Goal: Information Seeking & Learning: Understand process/instructions

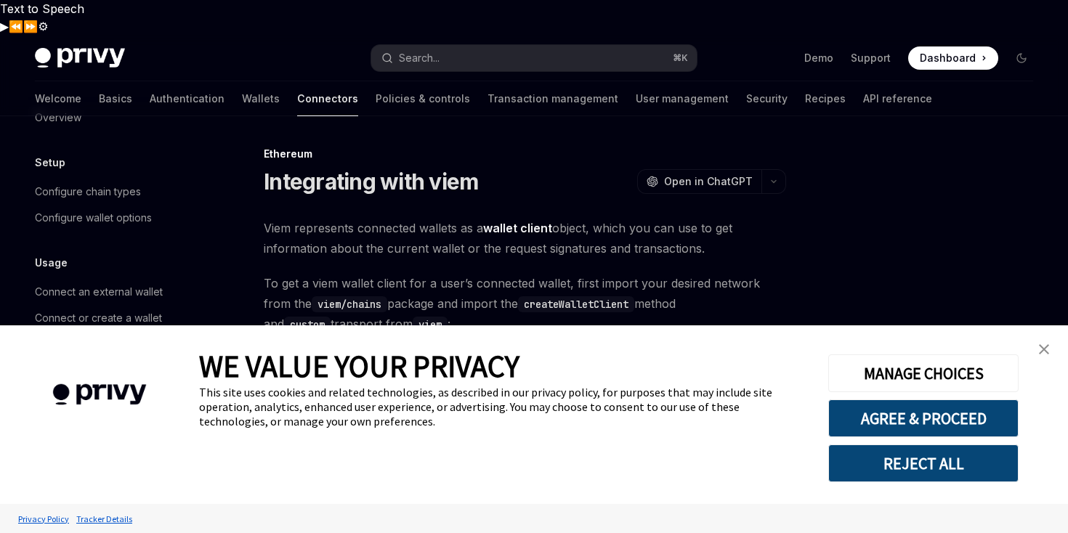
click at [1051, 346] on link "close banner" at bounding box center [1043, 349] width 29 height 29
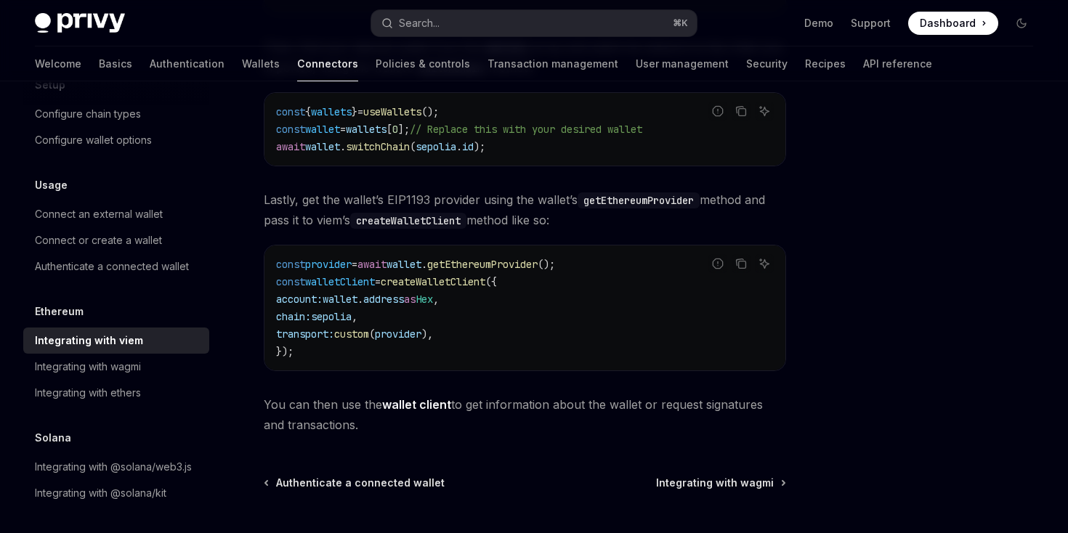
scroll to position [79, 0]
click at [123, 365] on div "Integrating with wagmi" at bounding box center [88, 365] width 106 height 17
type textarea "*"
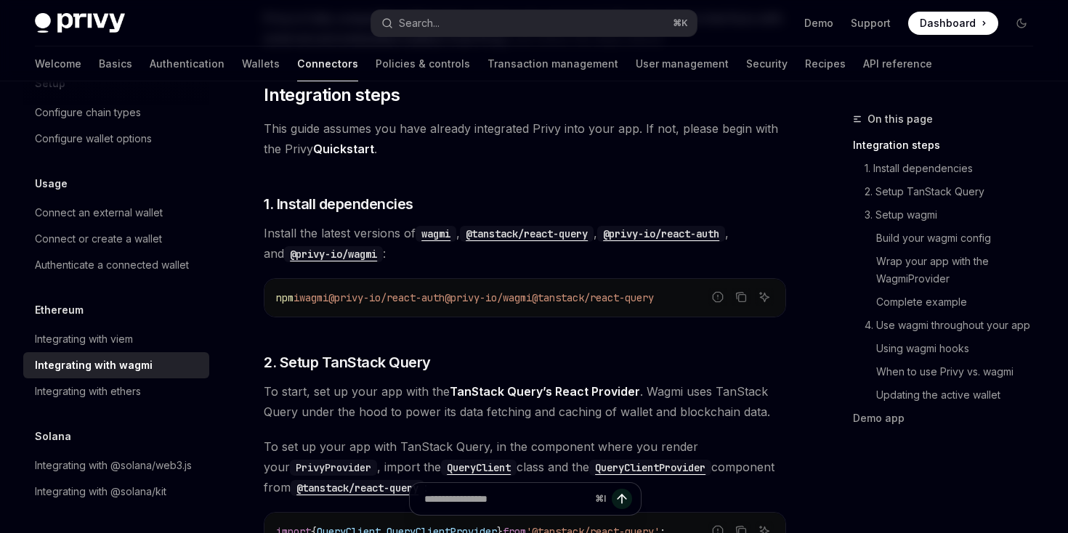
scroll to position [267, 0]
click at [308, 245] on code "@privy-io/wagmi" at bounding box center [333, 253] width 99 height 16
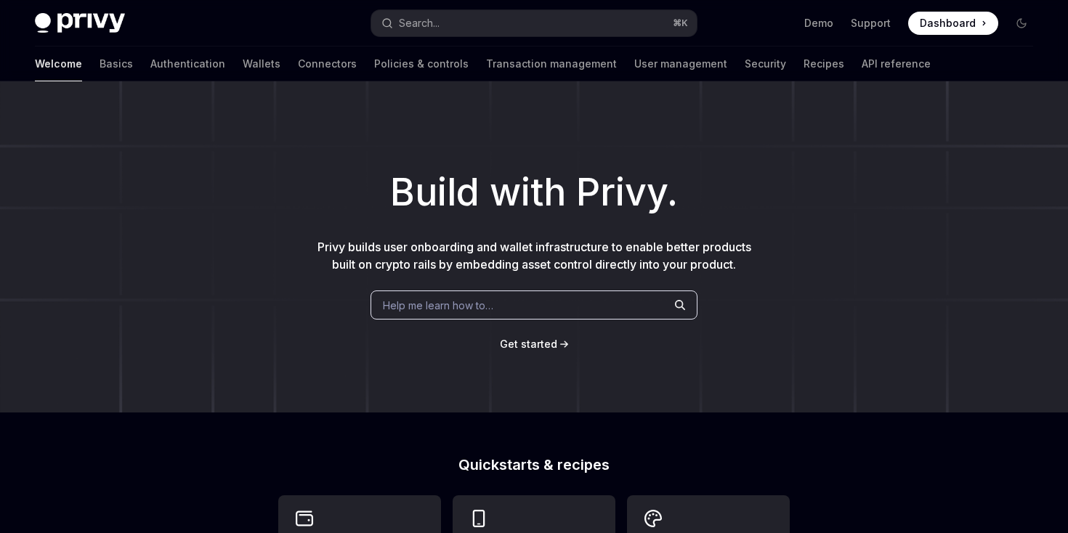
type textarea "*"
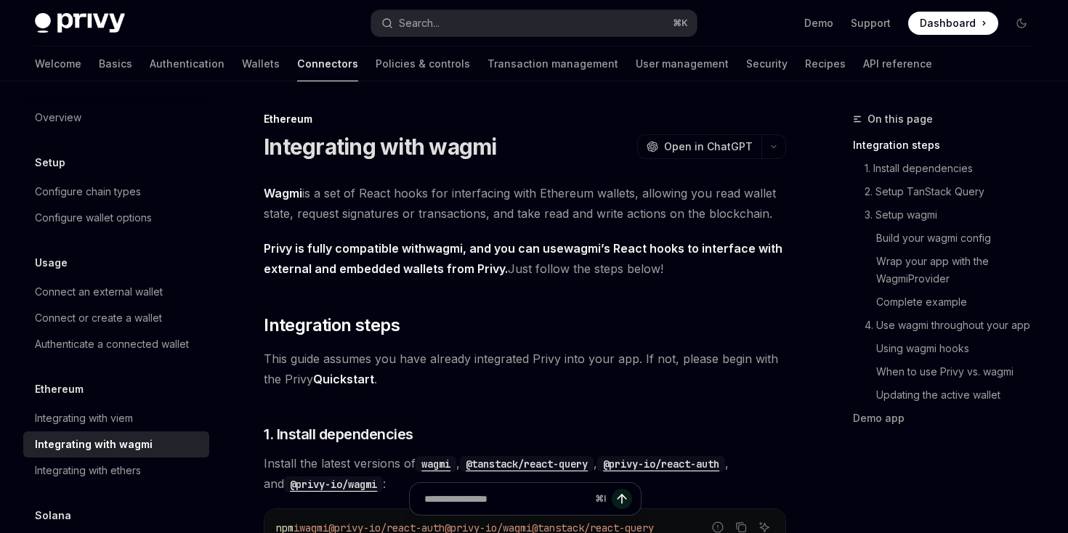
type textarea "*"
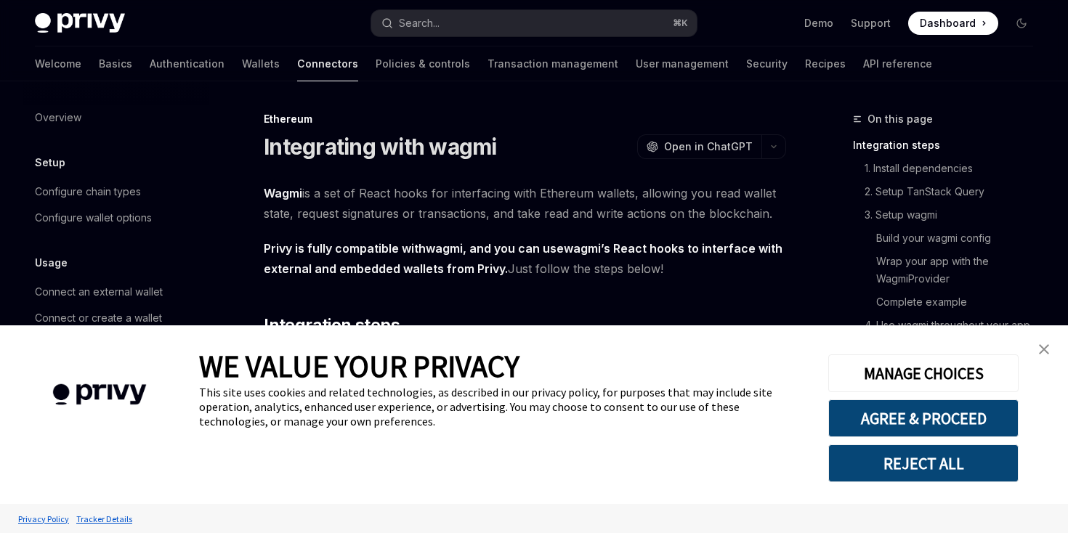
type textarea "*"
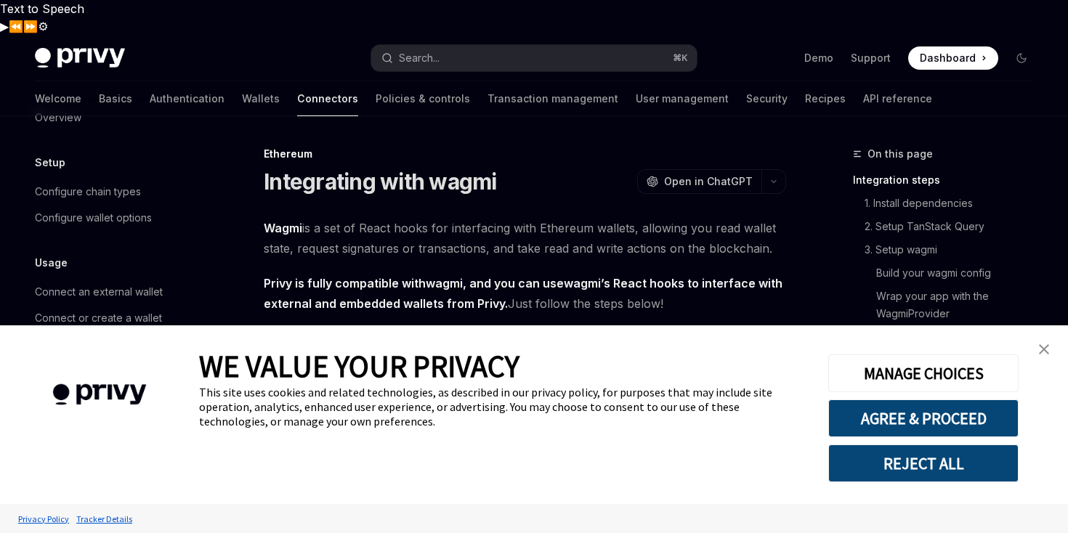
click at [1042, 343] on link "close banner" at bounding box center [1043, 349] width 29 height 29
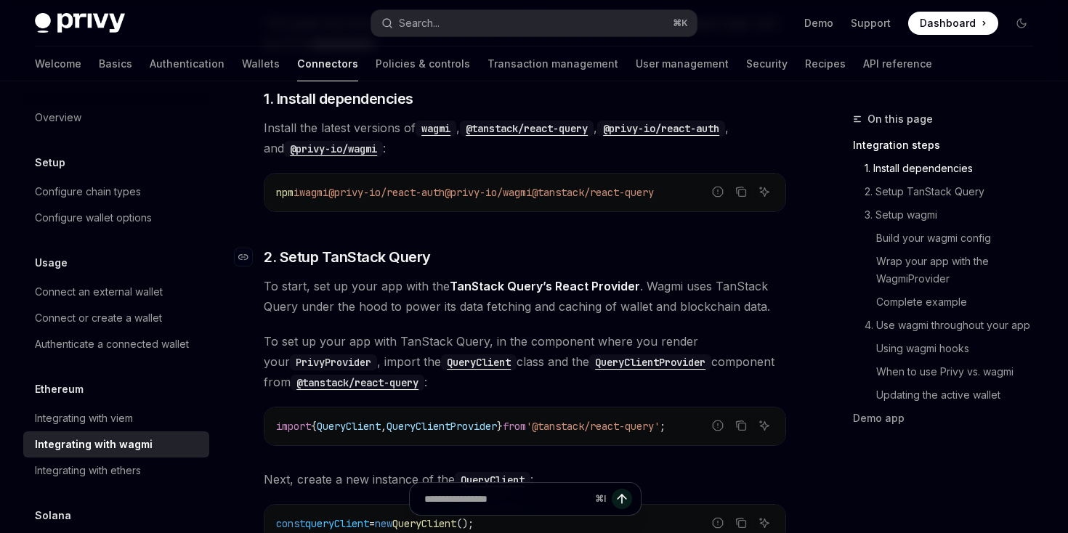
scroll to position [372, 0]
